Goal: Information Seeking & Learning: Learn about a topic

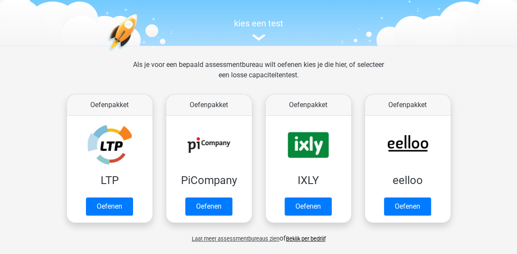
scroll to position [90, 0]
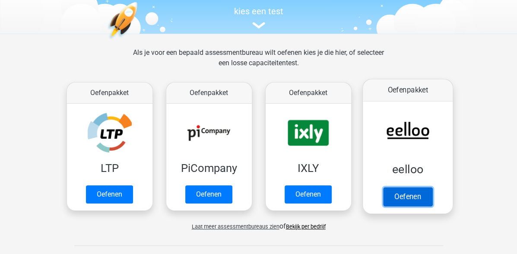
click at [414, 195] on link "Oefenen" at bounding box center [406, 196] width 49 height 19
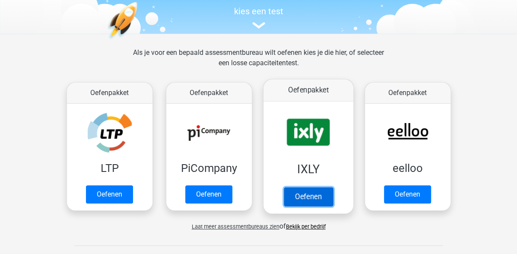
click at [304, 195] on link "Oefenen" at bounding box center [307, 196] width 49 height 19
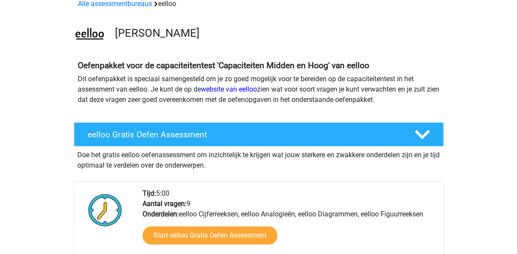
scroll to position [90, 0]
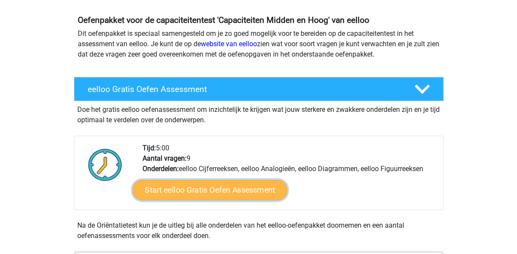
click at [235, 186] on link "Start eelloo Gratis Oefen Assessment" at bounding box center [209, 190] width 155 height 21
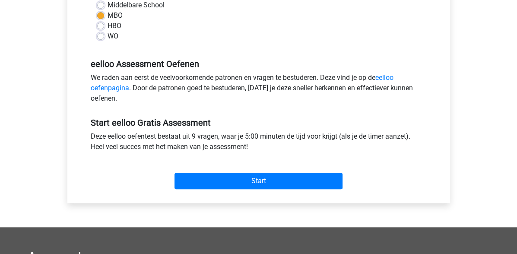
scroll to position [224, 0]
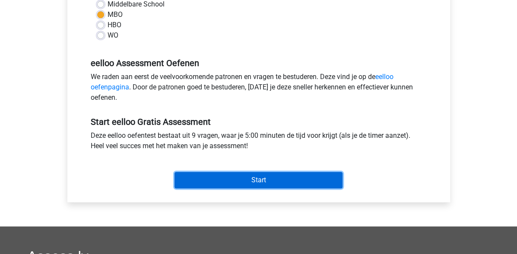
click at [281, 177] on input "Start" at bounding box center [258, 180] width 168 height 16
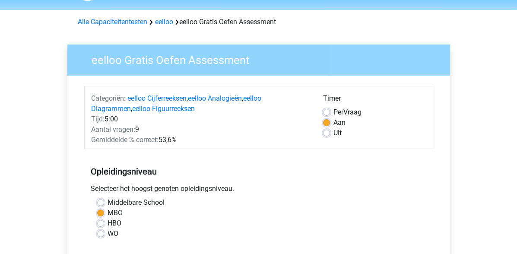
scroll to position [0, 0]
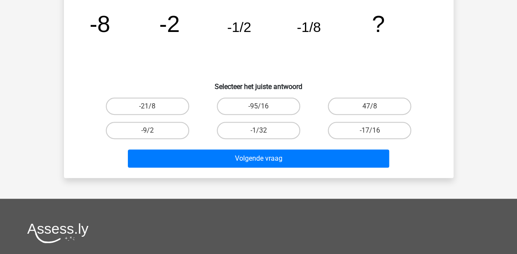
scroll to position [45, 0]
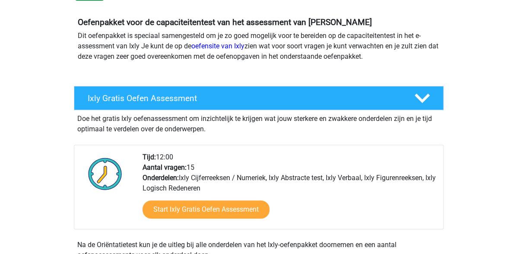
scroll to position [135, 0]
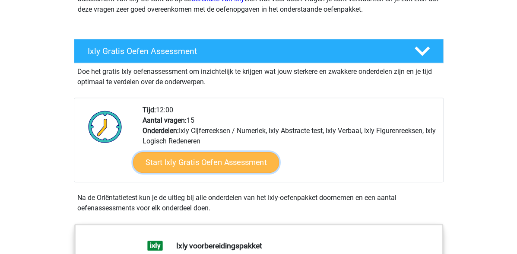
click at [235, 166] on link "Start Ixly Gratis Oefen Assessment" at bounding box center [206, 162] width 146 height 21
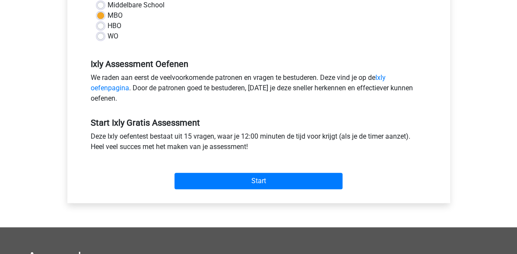
scroll to position [224, 0]
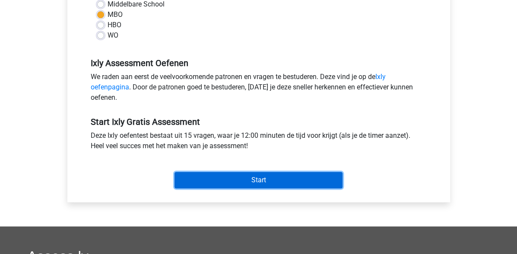
click at [236, 177] on input "Start" at bounding box center [258, 180] width 168 height 16
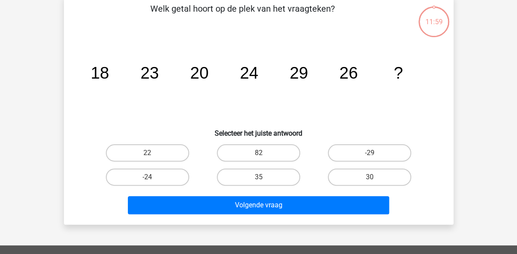
scroll to position [45, 0]
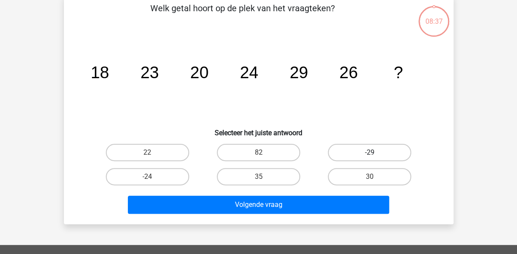
click at [338, 151] on label "-29" at bounding box center [369, 152] width 83 height 17
click at [369, 152] on input "-29" at bounding box center [372, 155] width 6 height 6
radio input "true"
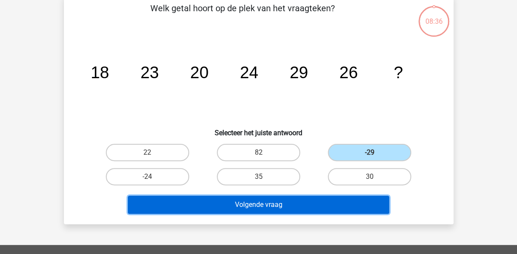
click at [318, 202] on button "Volgende vraag" at bounding box center [258, 205] width 261 height 18
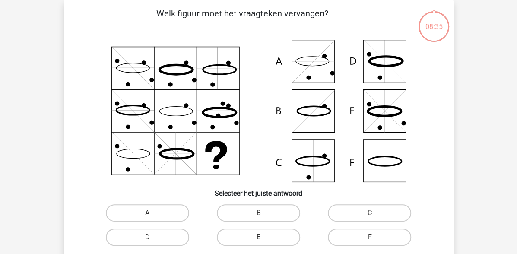
scroll to position [40, 0]
click at [160, 212] on label "A" at bounding box center [147, 212] width 83 height 17
click at [153, 213] on input "A" at bounding box center [150, 216] width 6 height 6
radio input "true"
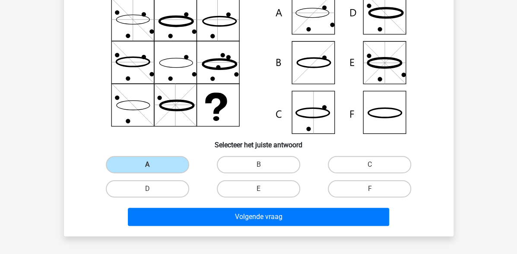
scroll to position [129, 0]
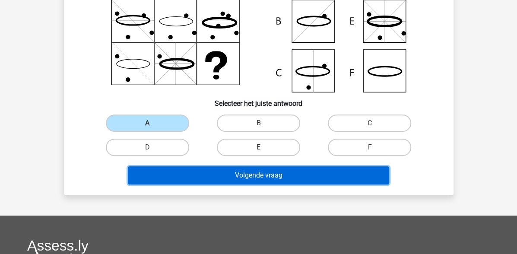
click at [220, 180] on button "Volgende vraag" at bounding box center [258, 175] width 261 height 18
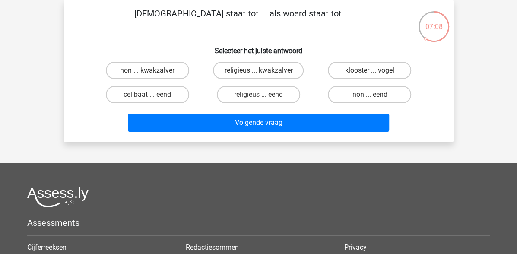
scroll to position [0, 0]
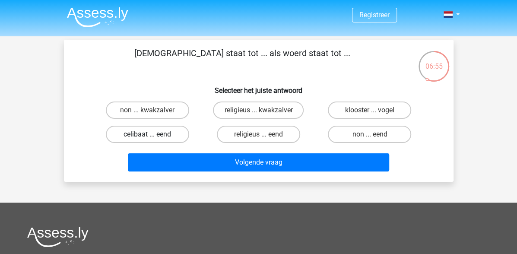
click at [171, 136] on label "celibaat ... eend" at bounding box center [147, 134] width 83 height 17
click at [153, 136] on input "celibaat ... eend" at bounding box center [150, 137] width 6 height 6
radio input "true"
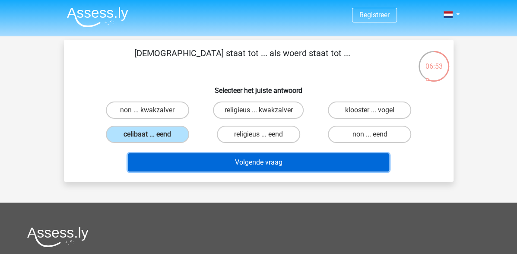
click at [184, 156] on button "Volgende vraag" at bounding box center [258, 162] width 261 height 18
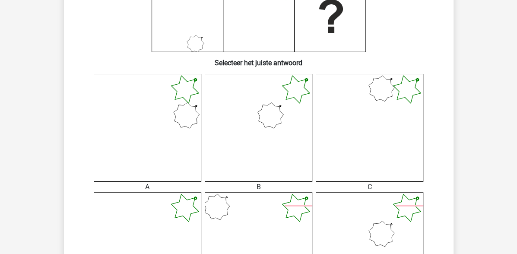
scroll to position [174, 0]
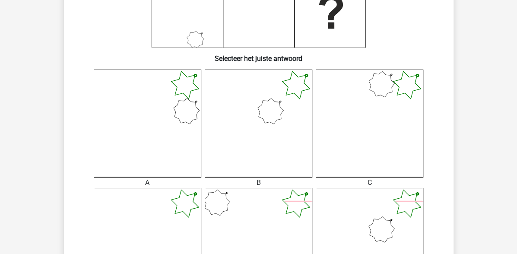
click at [179, 159] on icon at bounding box center [147, 122] width 107 height 107
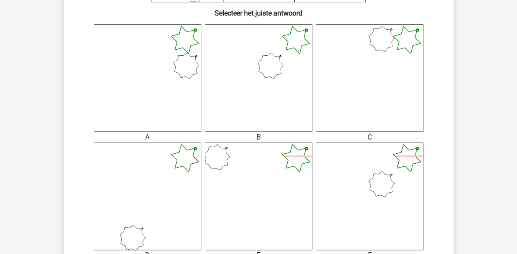
scroll to position [264, 0]
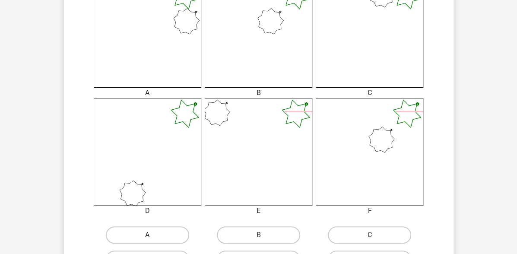
click at [158, 231] on label "A" at bounding box center [147, 234] width 83 height 17
click at [153, 235] on input "A" at bounding box center [150, 238] width 6 height 6
radio input "true"
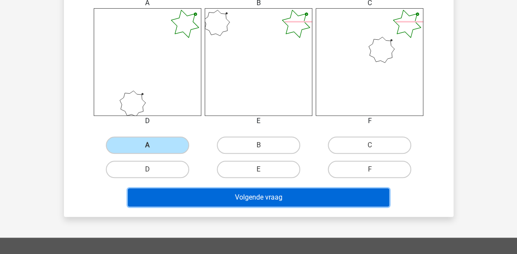
click at [198, 194] on button "Volgende vraag" at bounding box center [258, 197] width 261 height 18
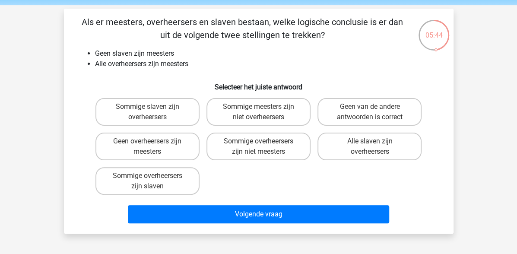
scroll to position [45, 0]
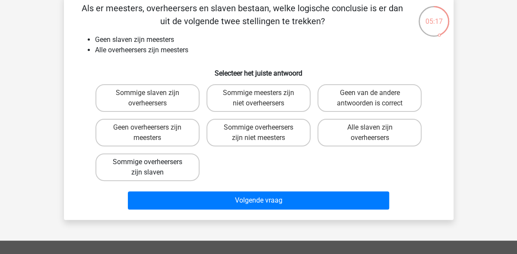
click at [186, 170] on label "Sommige overheersers zijn slaven" at bounding box center [147, 167] width 104 height 28
click at [153, 167] on input "Sommige overheersers zijn slaven" at bounding box center [150, 165] width 6 height 6
radio input "true"
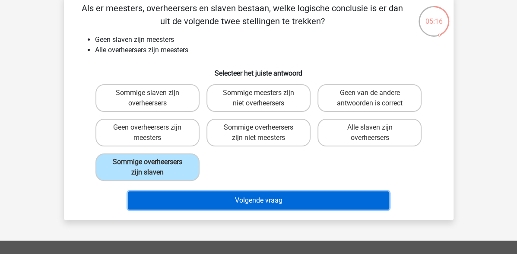
click at [190, 195] on button "Volgende vraag" at bounding box center [258, 200] width 261 height 18
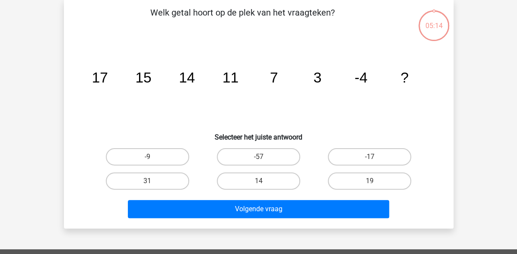
scroll to position [40, 0]
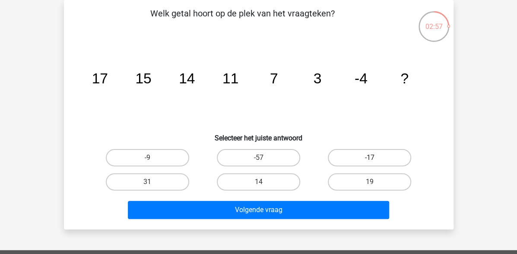
click at [334, 156] on label "-17" at bounding box center [369, 157] width 83 height 17
click at [369, 158] on input "-17" at bounding box center [372, 161] width 6 height 6
radio input "true"
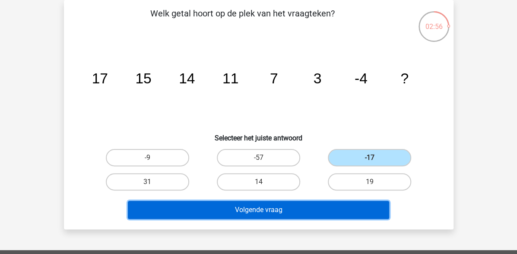
click at [311, 211] on button "Volgende vraag" at bounding box center [258, 210] width 261 height 18
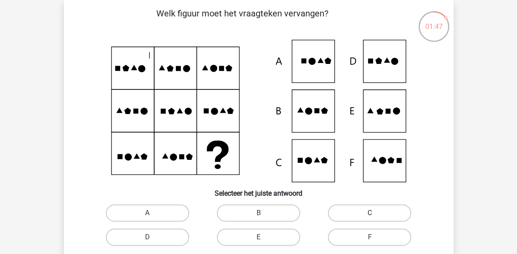
click at [370, 213] on label "C" at bounding box center [369, 212] width 83 height 17
click at [370, 213] on input "C" at bounding box center [372, 216] width 6 height 6
radio input "true"
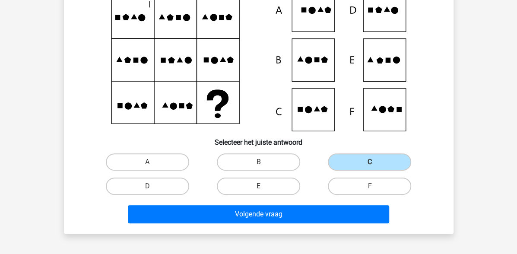
scroll to position [129, 0]
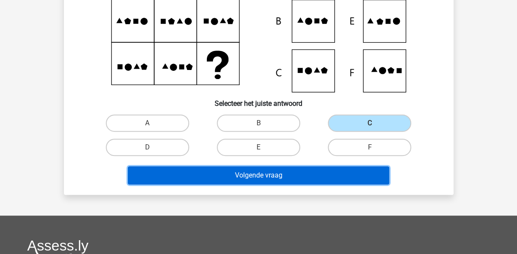
click at [343, 176] on button "Volgende vraag" at bounding box center [258, 175] width 261 height 18
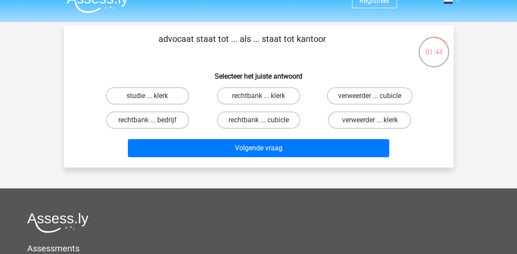
scroll to position [0, 0]
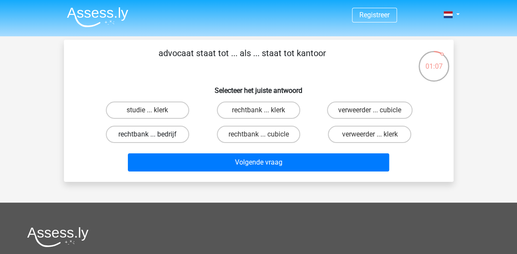
click at [168, 136] on label "rechtbank ... bedrijf" at bounding box center [147, 134] width 83 height 17
click at [153, 136] on input "rechtbank ... bedrijf" at bounding box center [150, 137] width 6 height 6
radio input "true"
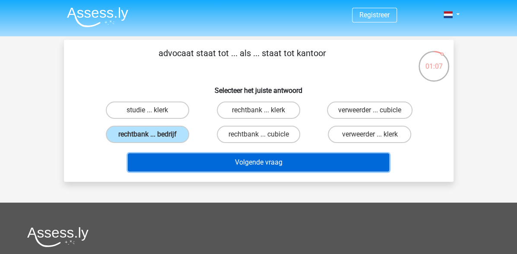
click at [180, 164] on button "Volgende vraag" at bounding box center [258, 162] width 261 height 18
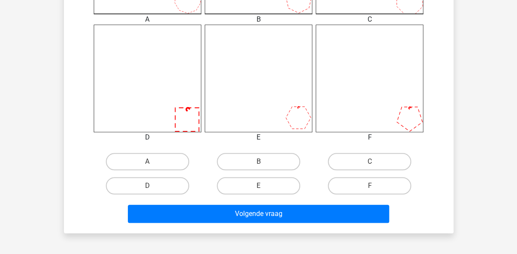
scroll to position [354, 0]
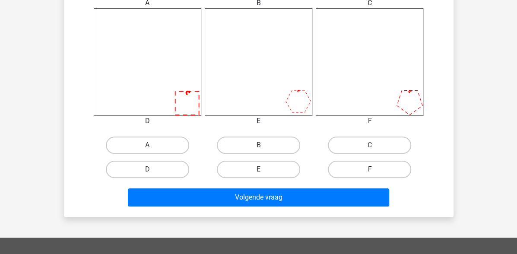
click at [366, 169] on label "F" at bounding box center [369, 169] width 83 height 17
click at [369, 169] on input "F" at bounding box center [372, 172] width 6 height 6
radio input "true"
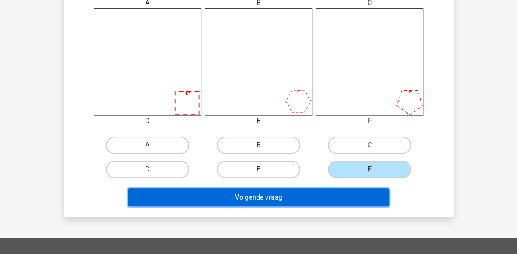
click at [344, 195] on button "Volgende vraag" at bounding box center [258, 197] width 261 height 18
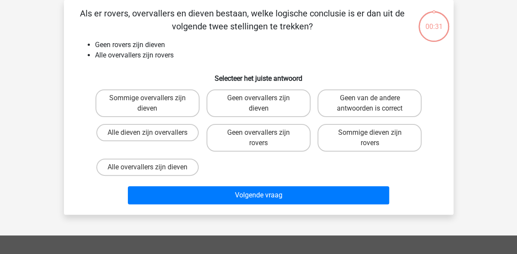
scroll to position [40, 0]
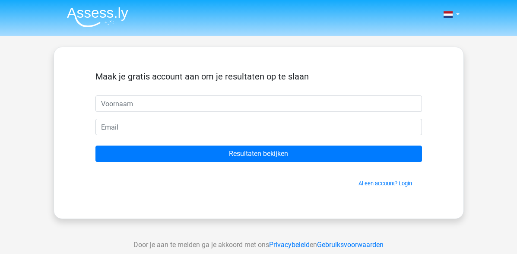
scroll to position [45, 0]
